Goal: Transaction & Acquisition: Obtain resource

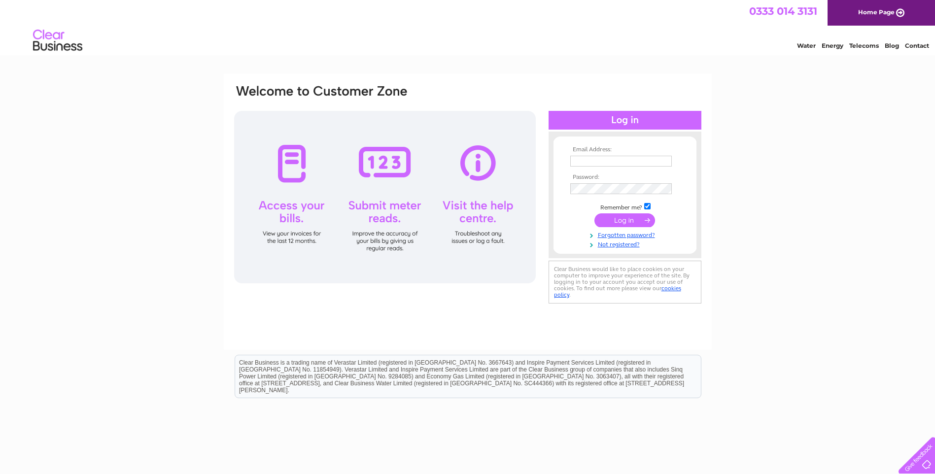
type input "[PERSON_NAME][EMAIL_ADDRESS][DOMAIN_NAME]"
click at [632, 223] on input "submit" at bounding box center [624, 220] width 61 height 14
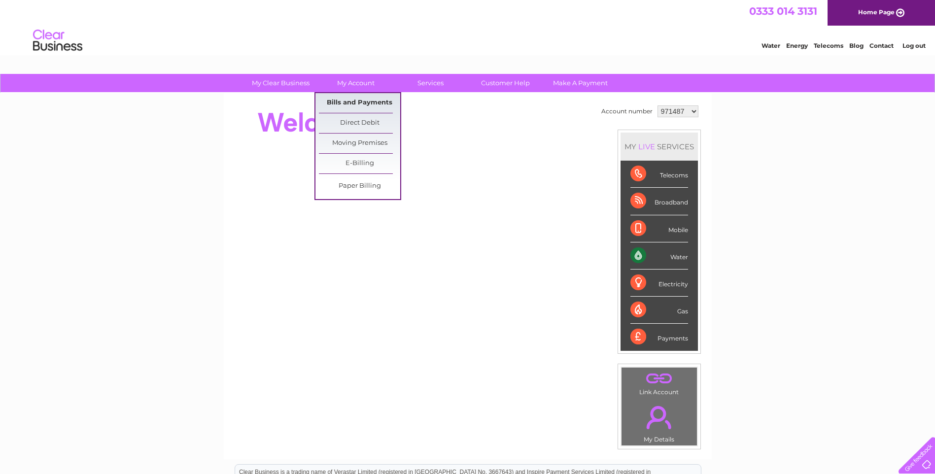
click at [378, 102] on link "Bills and Payments" at bounding box center [359, 103] width 81 height 20
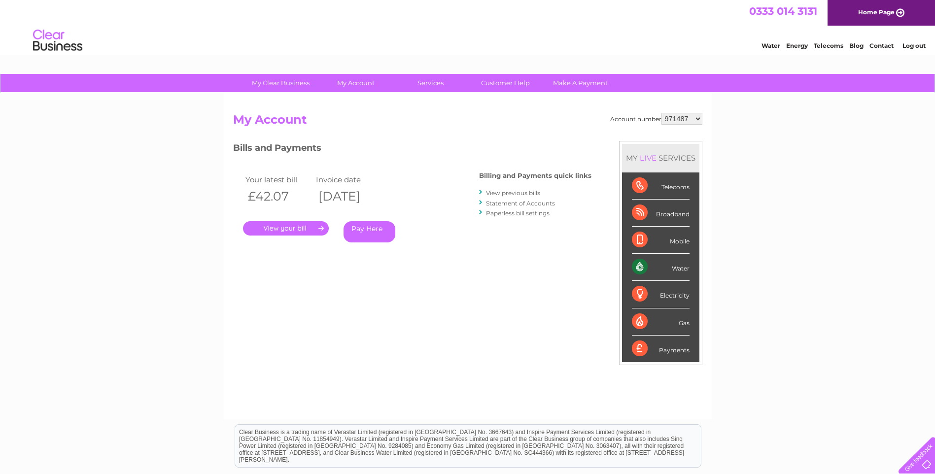
click at [273, 226] on link "." at bounding box center [286, 228] width 86 height 14
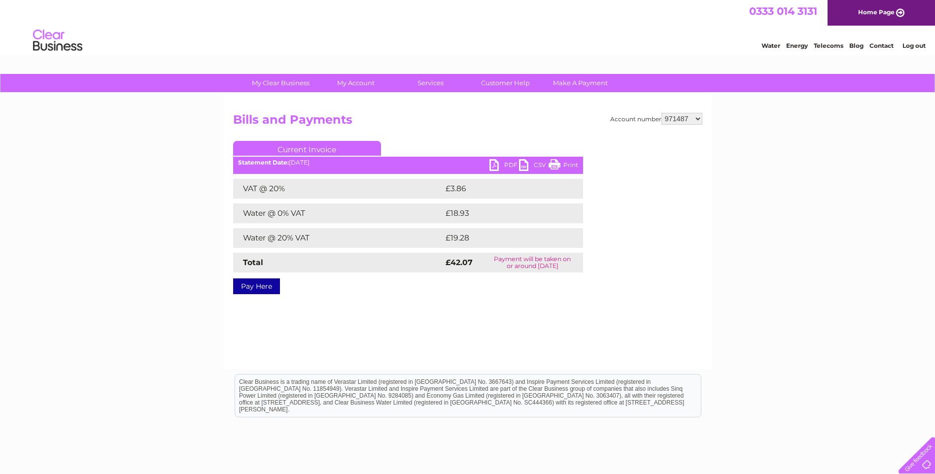
click at [495, 165] on link "PDF" at bounding box center [504, 166] width 30 height 14
click at [700, 118] on select "971487 971489 971490 986161 986162 1140902 1141089" at bounding box center [681, 119] width 41 height 12
select select "971489"
click at [662, 113] on select "971487 971489 971490 986161 986162 1140902 1141089" at bounding box center [681, 119] width 41 height 12
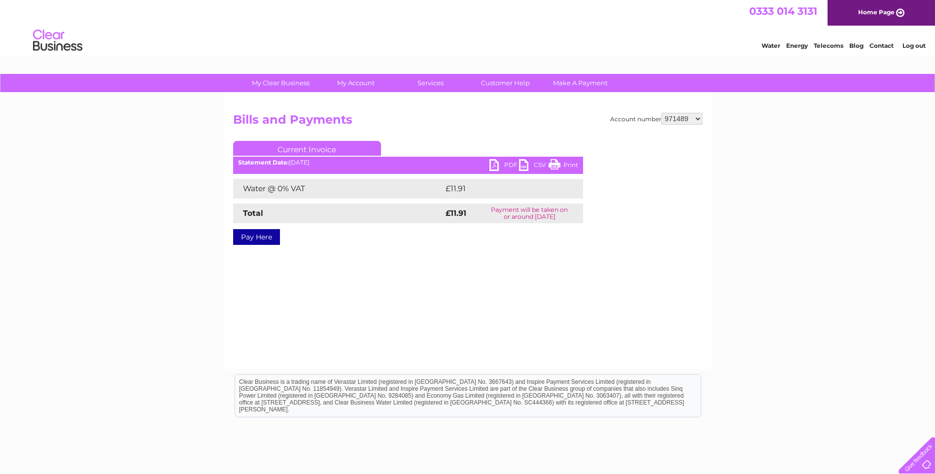
click at [499, 165] on link "PDF" at bounding box center [504, 166] width 30 height 14
click at [697, 118] on select "971487 971489 971490 986161 986162 1140902 1141089" at bounding box center [681, 119] width 41 height 12
click at [662, 113] on select "971487 971489 971490 986161 986162 1140902 1141089" at bounding box center [681, 119] width 41 height 12
click at [489, 166] on link "PDF" at bounding box center [504, 166] width 30 height 14
click at [700, 119] on select "971487 971489 971490 986161 986162 1140902 1141089" at bounding box center [681, 119] width 41 height 12
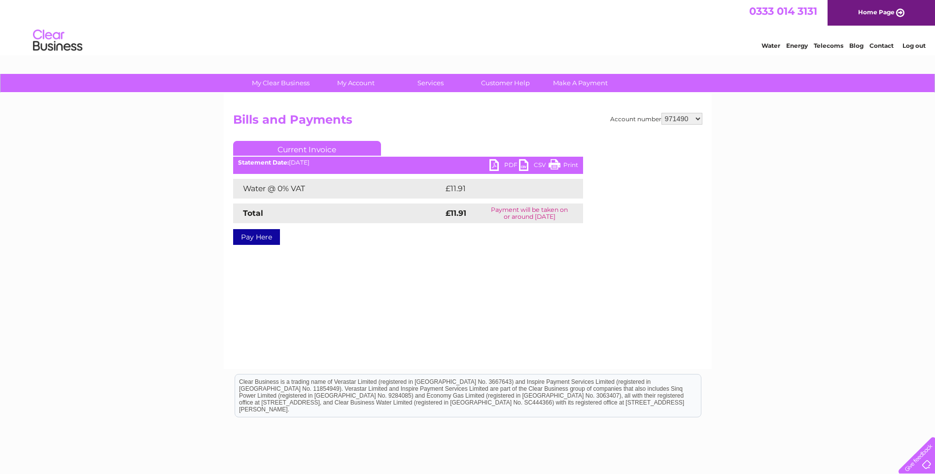
select select "986161"
click at [662, 113] on select "971487 971489 971490 986161 986162 1140902 1141089" at bounding box center [681, 119] width 41 height 12
click at [495, 167] on link "PDF" at bounding box center [504, 166] width 30 height 14
click at [697, 117] on select "971487 971489 971490 986161 986162 1140902 1141089" at bounding box center [681, 119] width 41 height 12
select select "986162"
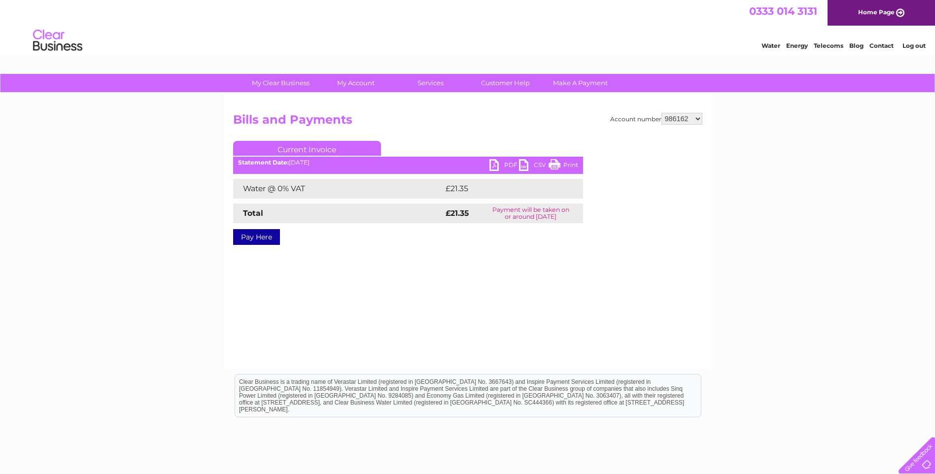
click at [662, 113] on select "971487 971489 971490 986161 986162 1140902 1141089" at bounding box center [681, 119] width 41 height 12
click at [494, 166] on link "PDF" at bounding box center [504, 166] width 30 height 14
click at [699, 121] on select "971487 971489 971490 986161 986162 1140902 1141089" at bounding box center [681, 119] width 41 height 12
select select "1140902"
click at [662, 113] on select "971487 971489 971490 986161 986162 1140902 1141089" at bounding box center [681, 119] width 41 height 12
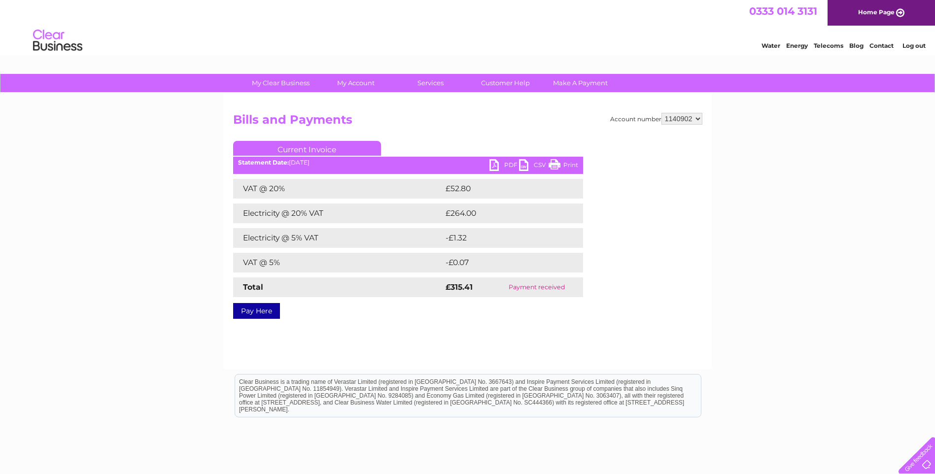
click at [701, 116] on select "971487 971489 971490 986161 986162 1140902 1141089" at bounding box center [681, 119] width 41 height 12
select select "971490"
click at [662, 113] on select "971487 971489 971490 986161 986162 1140902 1141089" at bounding box center [681, 119] width 41 height 12
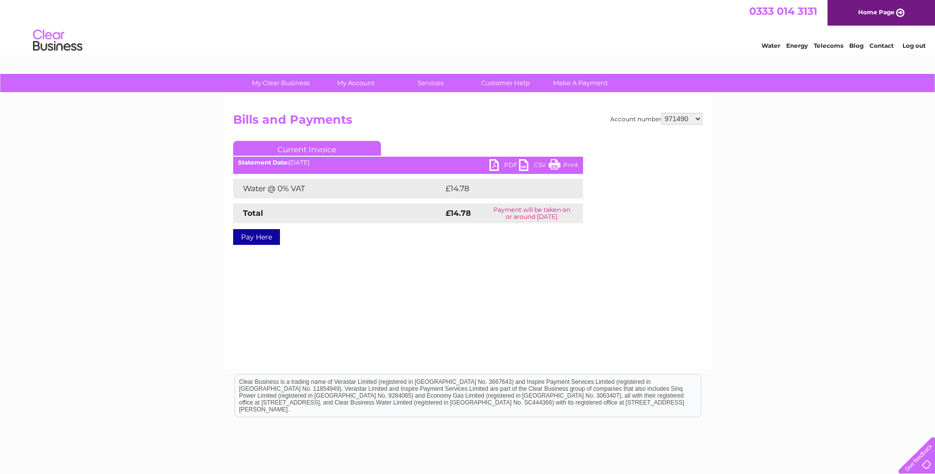
click at [493, 167] on link "PDF" at bounding box center [504, 166] width 30 height 14
click at [698, 117] on select "971487 971489 971490 986161 986162 1140902 1141089" at bounding box center [681, 119] width 41 height 12
select select "986161"
click at [662, 113] on select "971487 971489 971490 986161 986162 1140902 1141089" at bounding box center [681, 119] width 41 height 12
click at [494, 166] on link "PDF" at bounding box center [504, 166] width 30 height 14
